Goal: Transaction & Acquisition: Purchase product/service

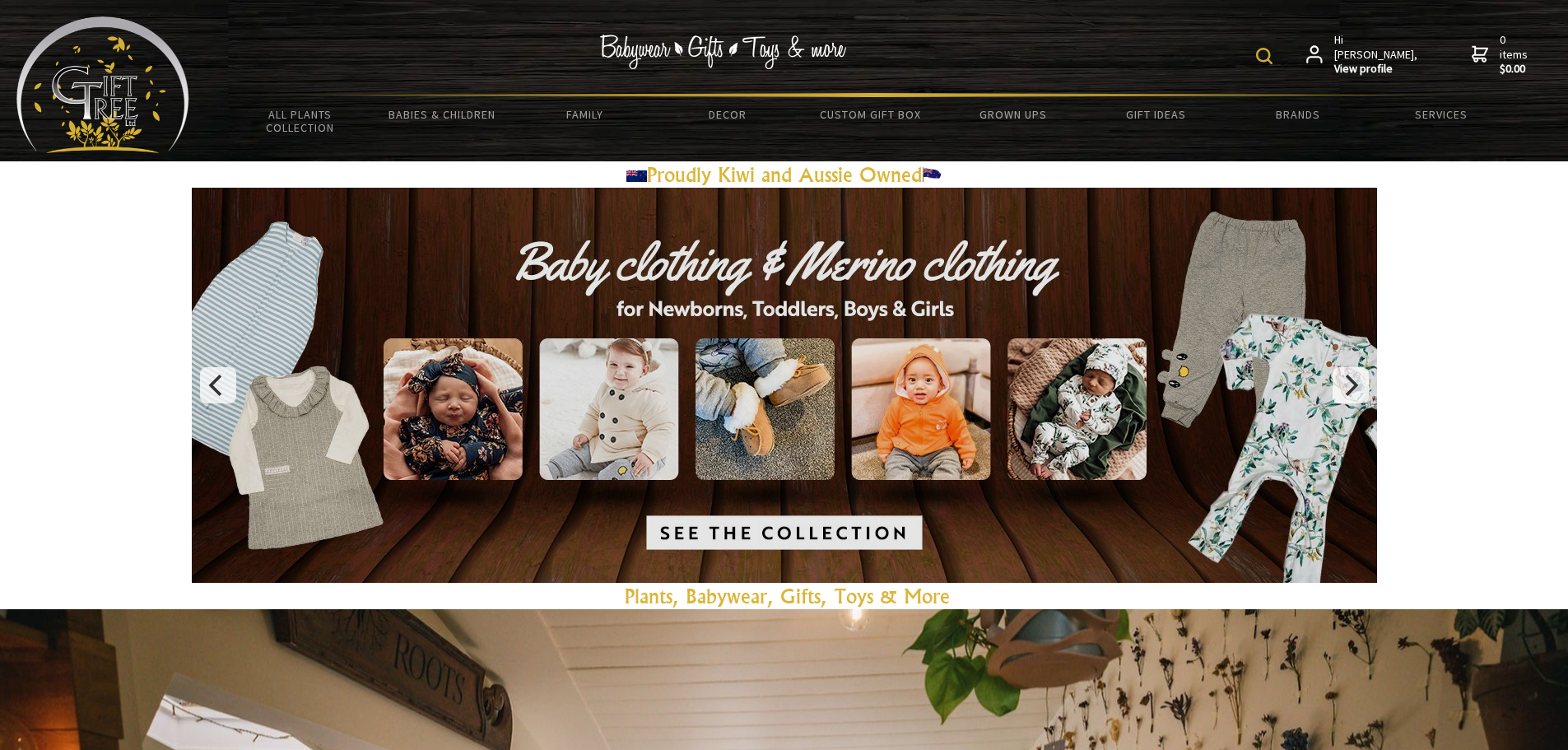
click at [1273, 60] on img at bounding box center [1265, 56] width 17 height 17
click at [1212, 61] on input "text" at bounding box center [1213, 54] width 135 height 28
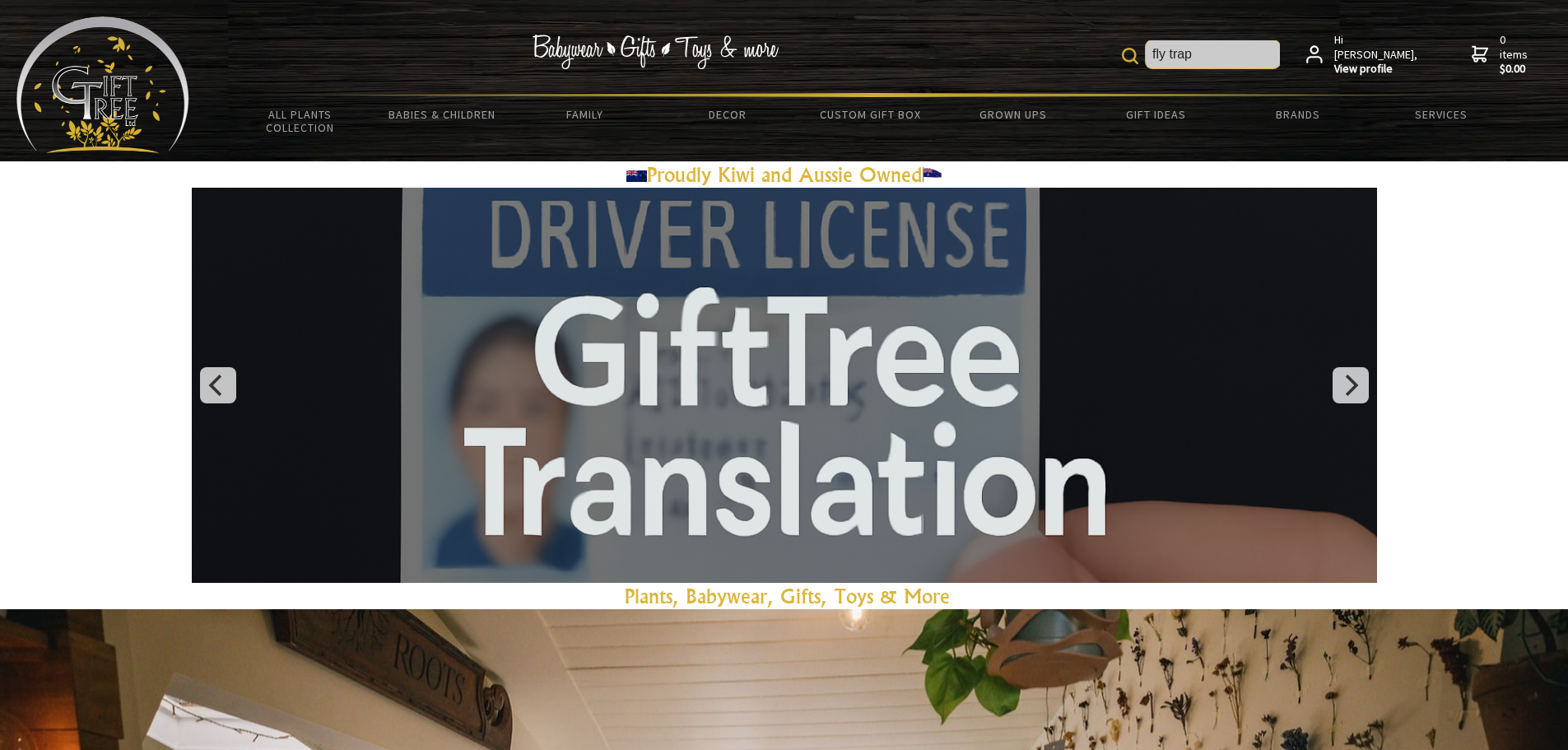
type input "fly trap"
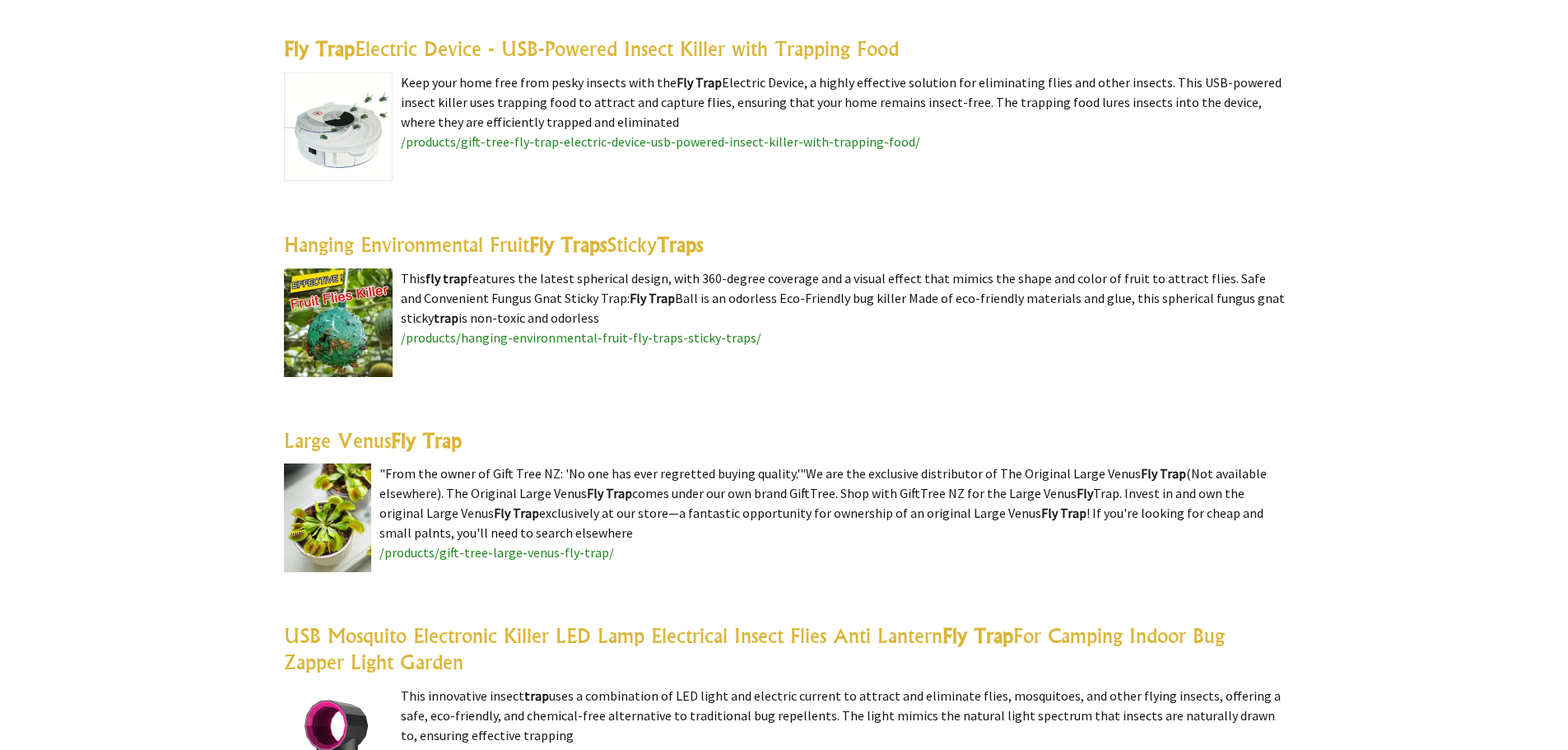
drag, startPoint x: 0, startPoint y: 0, endPoint x: 343, endPoint y: 499, distance: 605.5
click at [343, 499] on img at bounding box center [327, 518] width 88 height 109
